Goal: Obtain resource: Download file/media

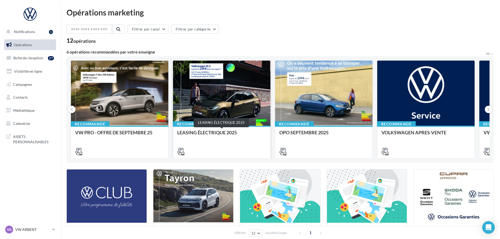
click at [218, 132] on div "LEASING ÉLECTRIQUE 2025" at bounding box center [221, 135] width 89 height 10
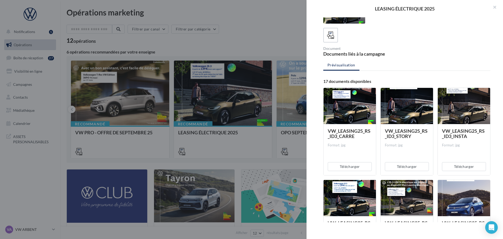
scroll to position [52, 0]
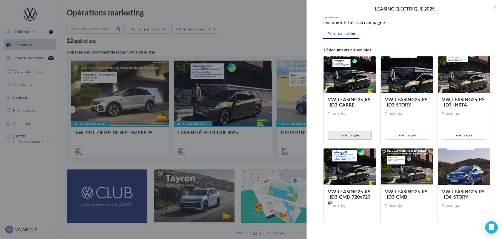
click at [363, 132] on button "Télécharger" at bounding box center [350, 134] width 44 height 9
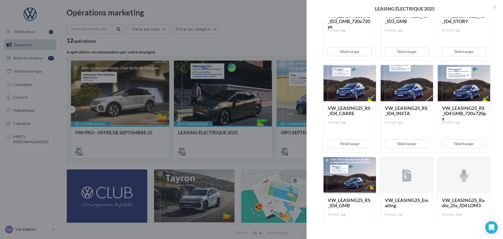
scroll to position [262, 0]
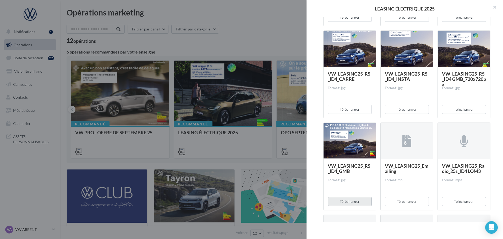
click at [344, 200] on button "Télécharger" at bounding box center [350, 201] width 44 height 9
click at [467, 108] on button "Télécharger" at bounding box center [464, 109] width 44 height 9
click at [407, 107] on button "Télécharger" at bounding box center [407, 109] width 44 height 9
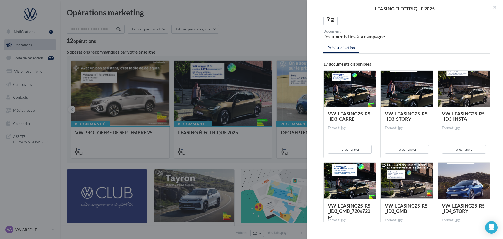
scroll to position [0, 0]
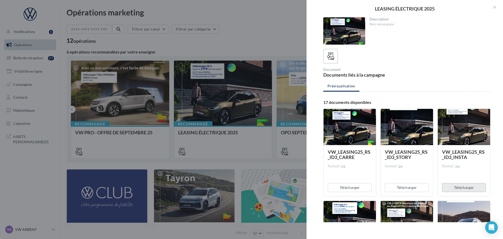
click at [467, 186] on button "Télécharger" at bounding box center [464, 187] width 44 height 9
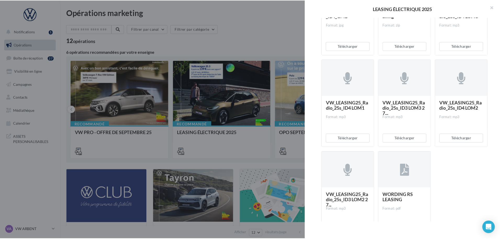
scroll to position [442, 0]
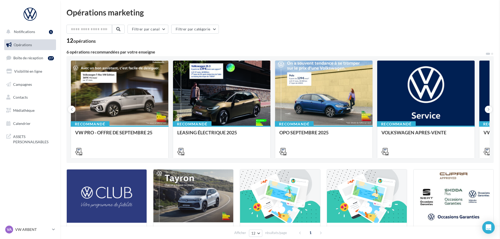
click at [33, 230] on p "VW ARBENT" at bounding box center [32, 228] width 35 height 5
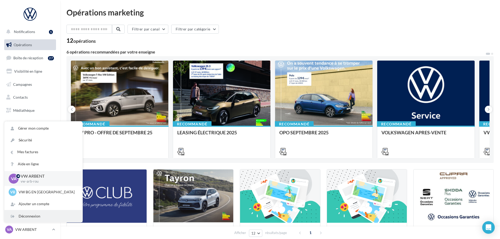
click at [38, 218] on div "Déconnexion" at bounding box center [43, 216] width 78 height 12
